Goal: Task Accomplishment & Management: Use online tool/utility

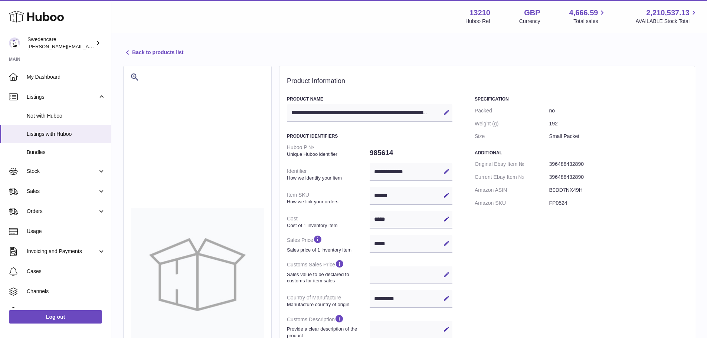
select select "***"
select select "****"
click at [37, 97] on span "Listings" at bounding box center [62, 97] width 71 height 7
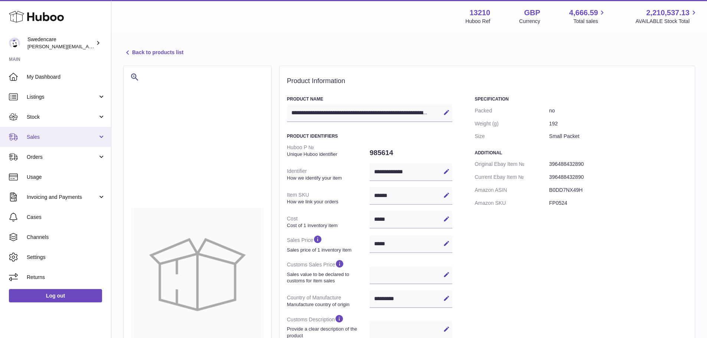
click at [37, 139] on span "Sales" at bounding box center [62, 137] width 71 height 7
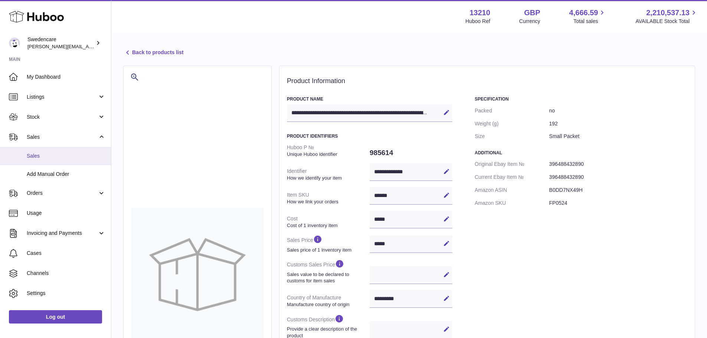
click at [43, 157] on span "Sales" at bounding box center [66, 156] width 79 height 7
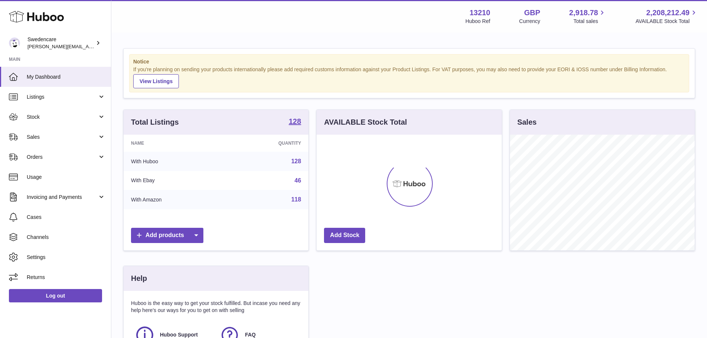
scroll to position [116, 185]
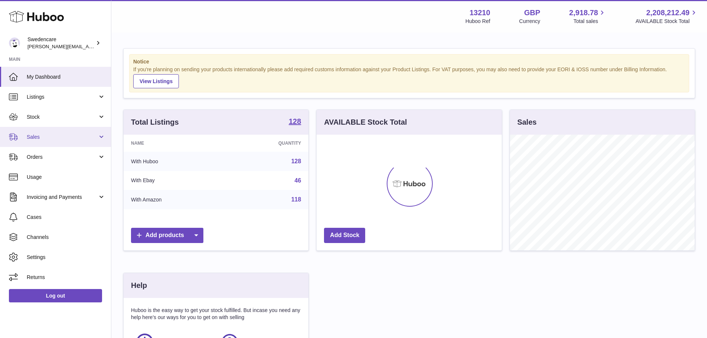
click at [48, 131] on link "Sales" at bounding box center [55, 137] width 111 height 20
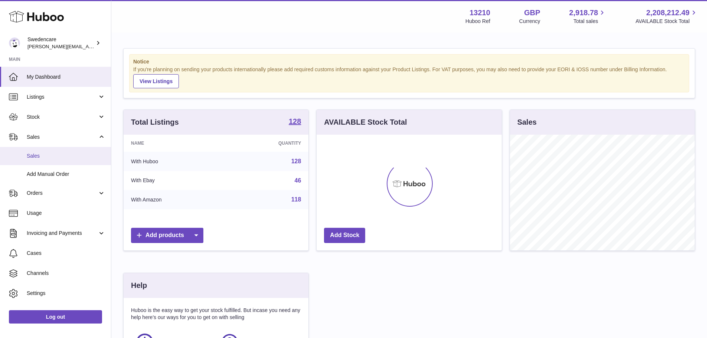
click at [46, 160] on link "Sales" at bounding box center [55, 156] width 111 height 18
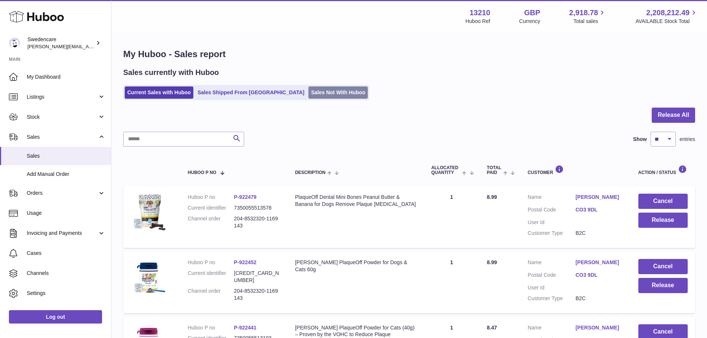
click at [309, 96] on link "Sales Not With Huboo" at bounding box center [338, 93] width 59 height 12
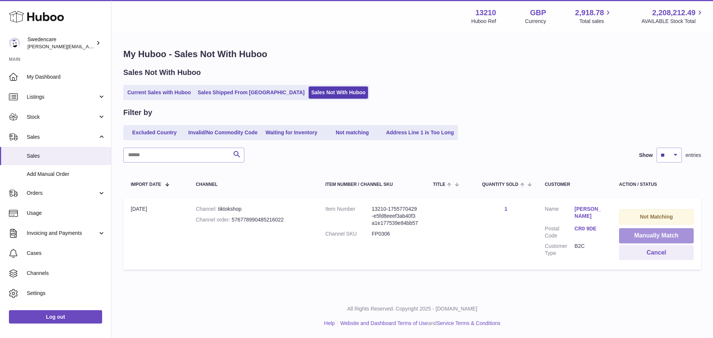
click at [649, 239] on button "Manually Match" at bounding box center [656, 235] width 75 height 15
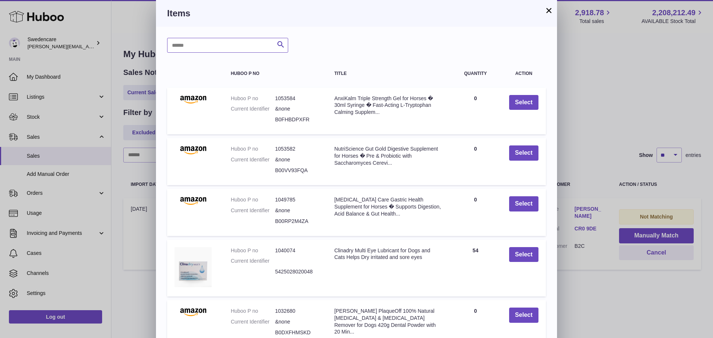
click at [203, 44] on input "text" at bounding box center [227, 45] width 121 height 15
type input "****"
click at [286, 45] on button "Search" at bounding box center [280, 45] width 15 height 15
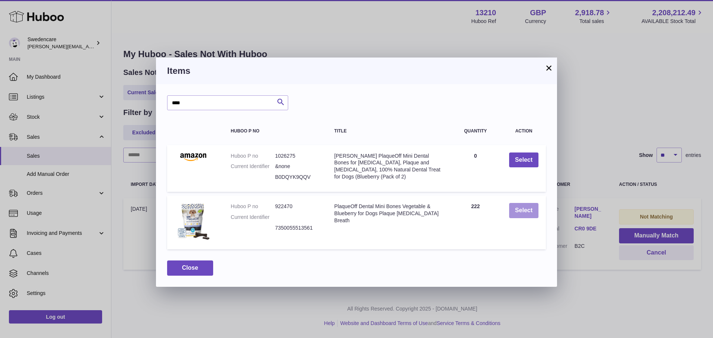
click at [520, 211] on button "Select" at bounding box center [523, 210] width 29 height 15
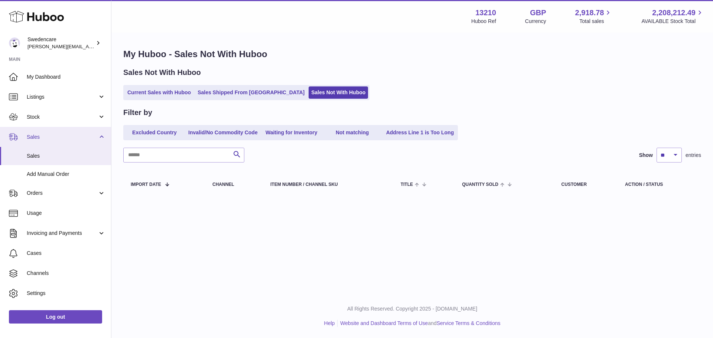
click at [99, 139] on link "Sales" at bounding box center [55, 137] width 111 height 20
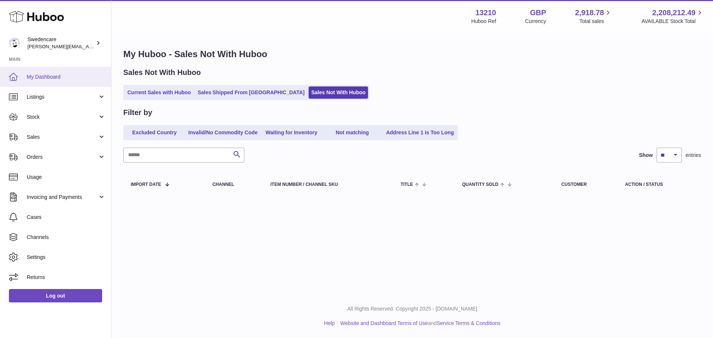
click at [39, 77] on span "My Dashboard" at bounding box center [66, 77] width 79 height 7
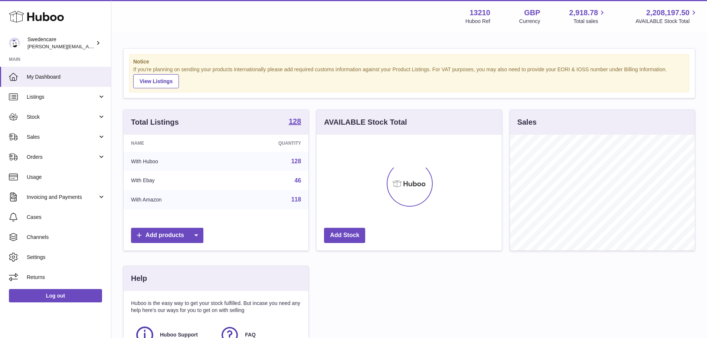
scroll to position [116, 185]
